Goal: Information Seeking & Learning: Understand process/instructions

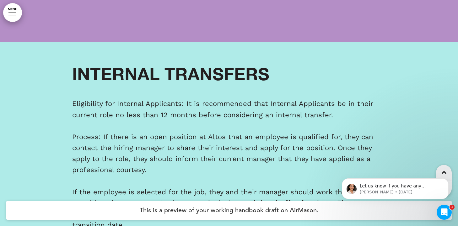
scroll to position [4851, 0]
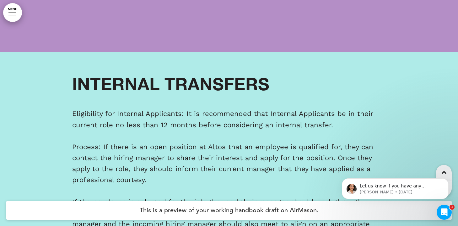
drag, startPoint x: 107, startPoint y: 162, endPoint x: 90, endPoint y: 66, distance: 97.6
click at [90, 75] on div "Internal Transfers Eligibility for Internal Applicants: It is recommended that …" at bounding box center [229, 174] width 314 height 198
click at [78, 75] on h1 "Internal Transfers" at bounding box center [229, 83] width 314 height 17
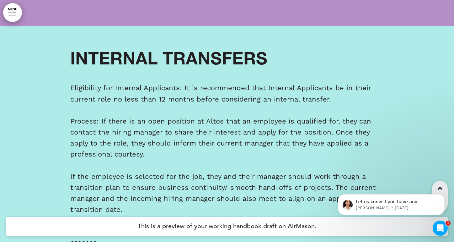
scroll to position [4968, 0]
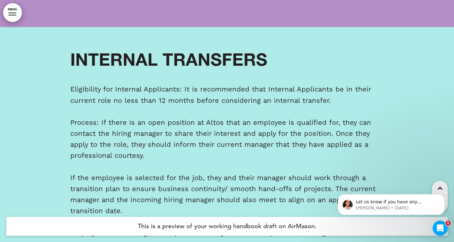
drag, startPoint x: 100, startPoint y: 190, endPoint x: 72, endPoint y: 7, distance: 185.2
click at [72, 51] on div "Internal Transfers Eligibility for Internal Applicants: It is recommended that …" at bounding box center [227, 150] width 314 height 198
copy div "Internal Transfers Eligibility for Internal Applicants: It is recommended that …"
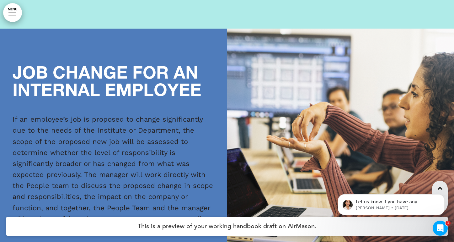
scroll to position [5219, 0]
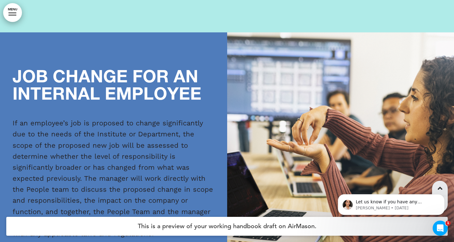
click at [89, 181] on p "If an employee’s job is proposed to change significantly due to the needs of th…" at bounding box center [114, 178] width 202 height 122
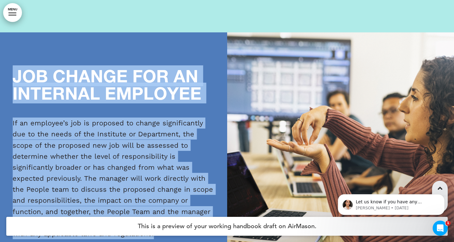
drag, startPoint x: 85, startPoint y: 181, endPoint x: 13, endPoint y: 26, distance: 171.4
click at [13, 67] on div "JOB CHANGE FOR AN INTERNAL EMPLOYEE If an employee’s job is proposed to change …" at bounding box center [114, 153] width 202 height 172
copy div "JOB CHANGE FOR AN INTERNAL EMPLOYEE If an employee’s job is proposed to change …"
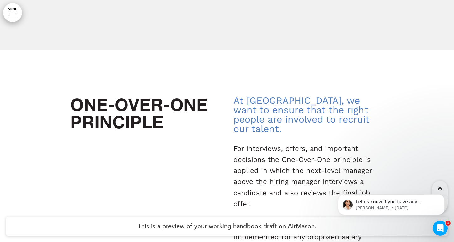
scroll to position [5684, 0]
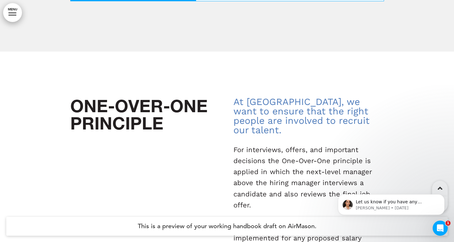
click at [303, 144] on p "For interviews, offers, and important decisions the One-Over-One principle is a…" at bounding box center [309, 177] width 151 height 66
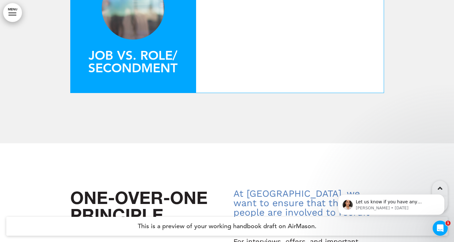
scroll to position [5484, 0]
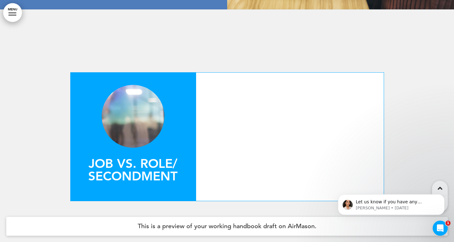
click at [303, 118] on div "Secondment programs can benefit an employee's career when managed successfully,…" at bounding box center [290, 137] width 188 height 128
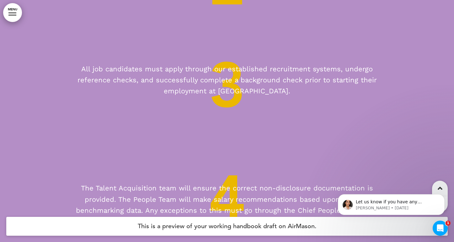
scroll to position [4679, 0]
